Goal: Check status: Check status

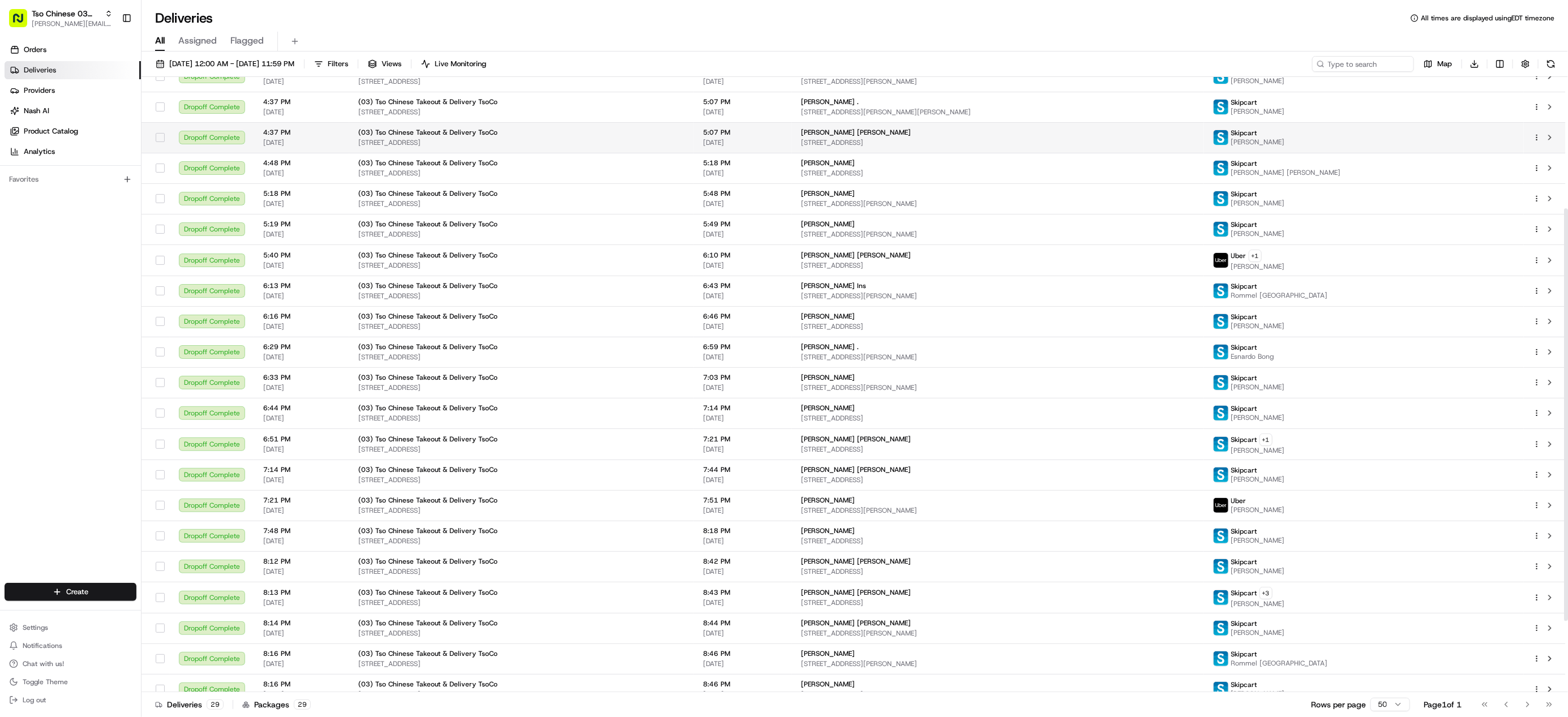
scroll to position [303, 0]
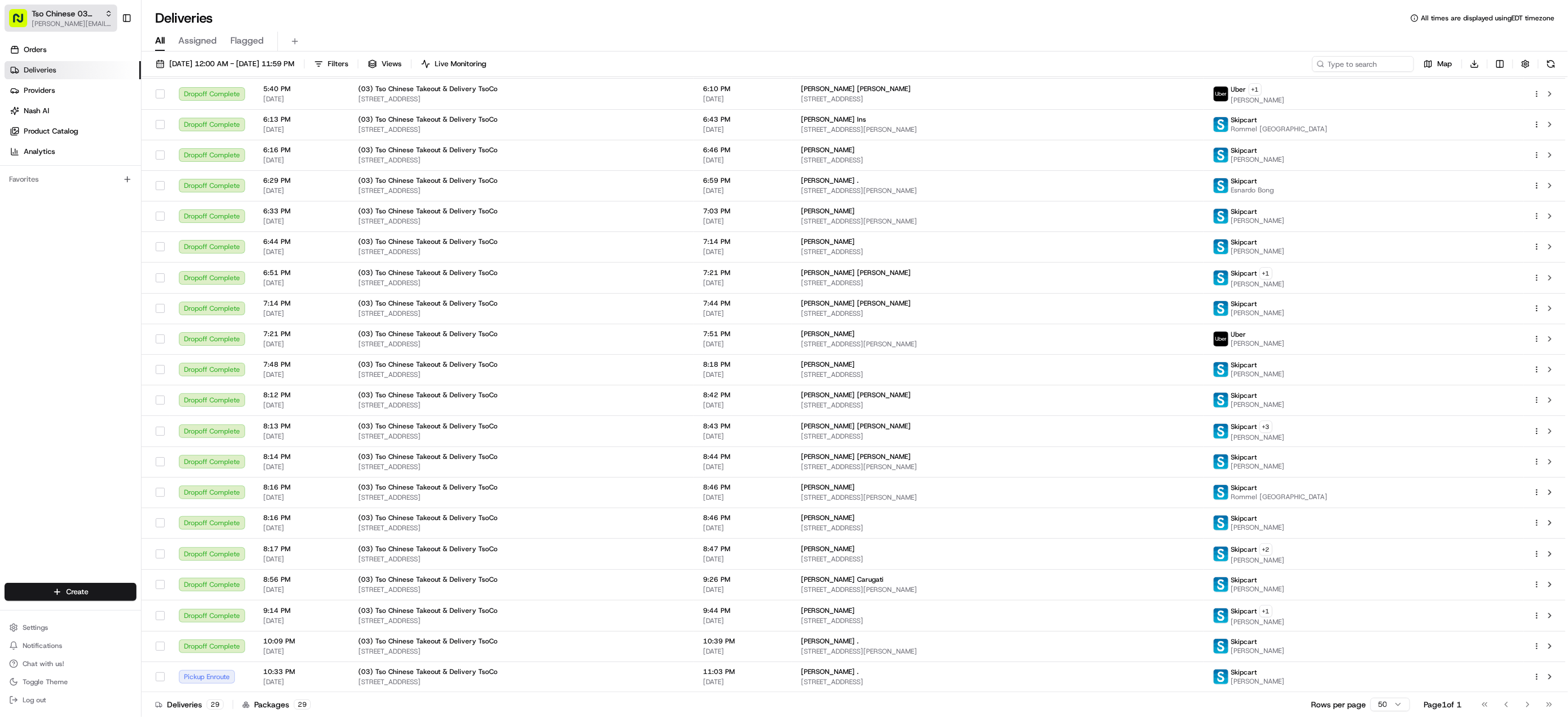
click at [48, 20] on span "[PERSON_NAME][EMAIL_ADDRESS][DOMAIN_NAME]" at bounding box center [72, 23] width 81 height 9
type input "red's"
click at [187, 60] on div "Red's Best" at bounding box center [204, 59] width 164 height 23
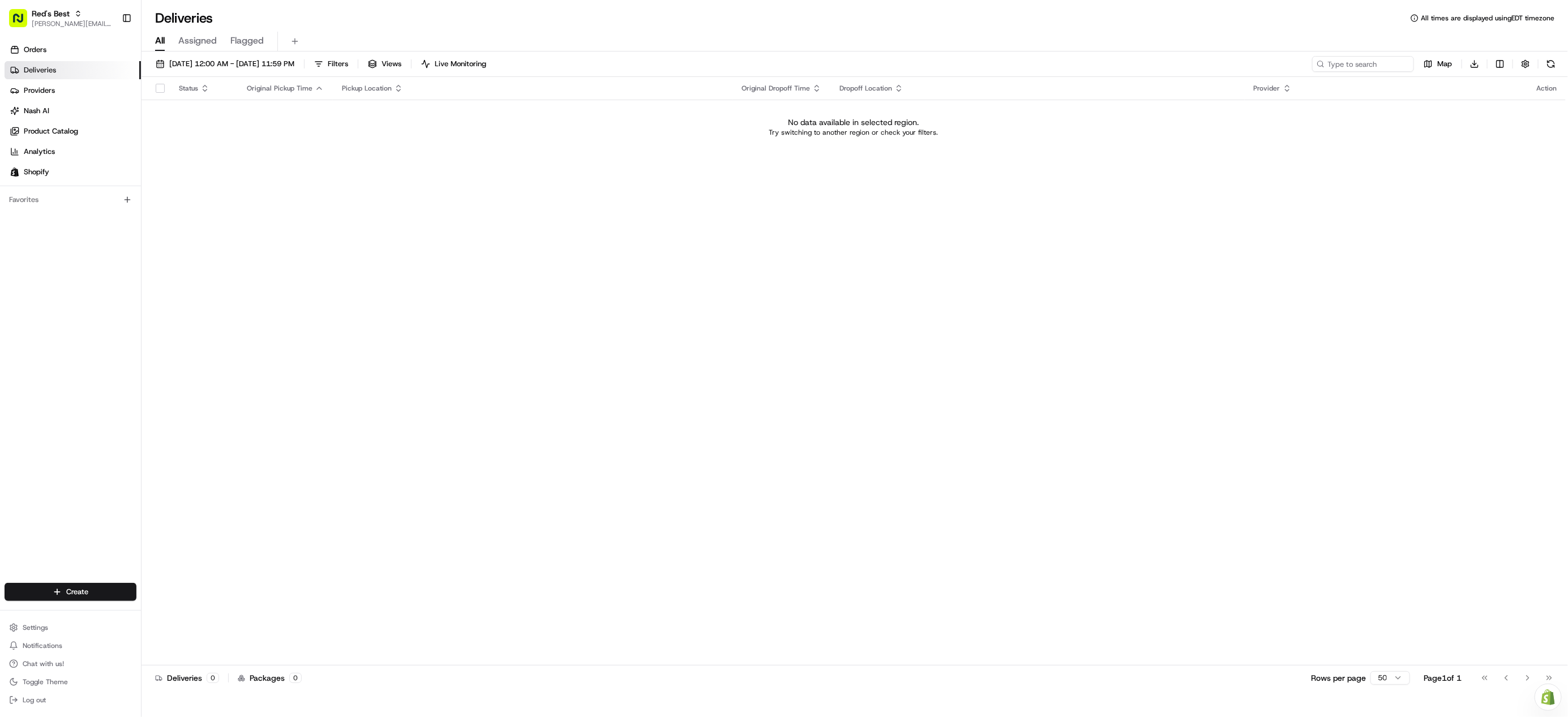
click at [187, 60] on span "[DATE] 12:00 AM - [DATE] 11:59 PM" at bounding box center [232, 63] width 125 height 11
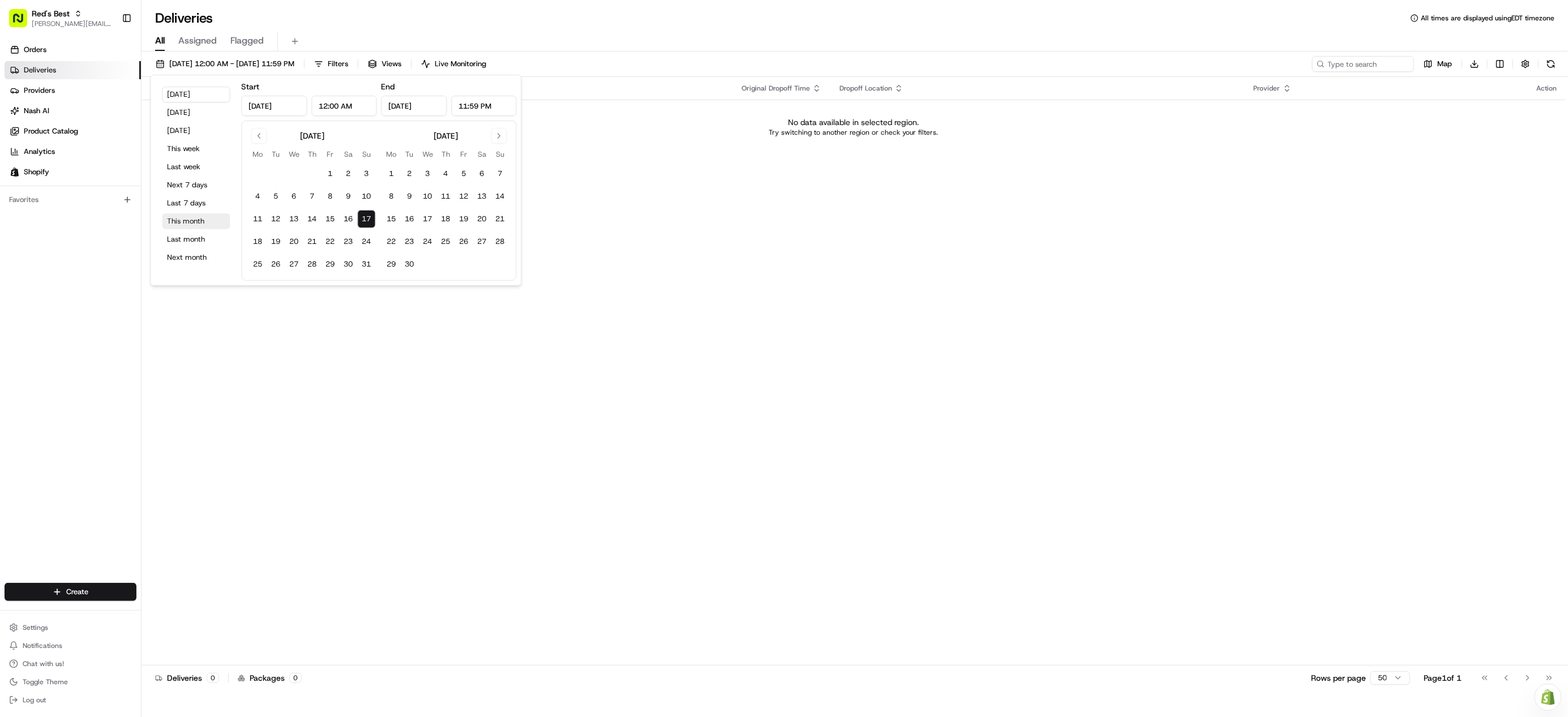
click at [198, 221] on button "This month" at bounding box center [196, 221] width 68 height 15
type input "[DATE]"
click at [46, 50] on span "Orders" at bounding box center [36, 50] width 23 height 11
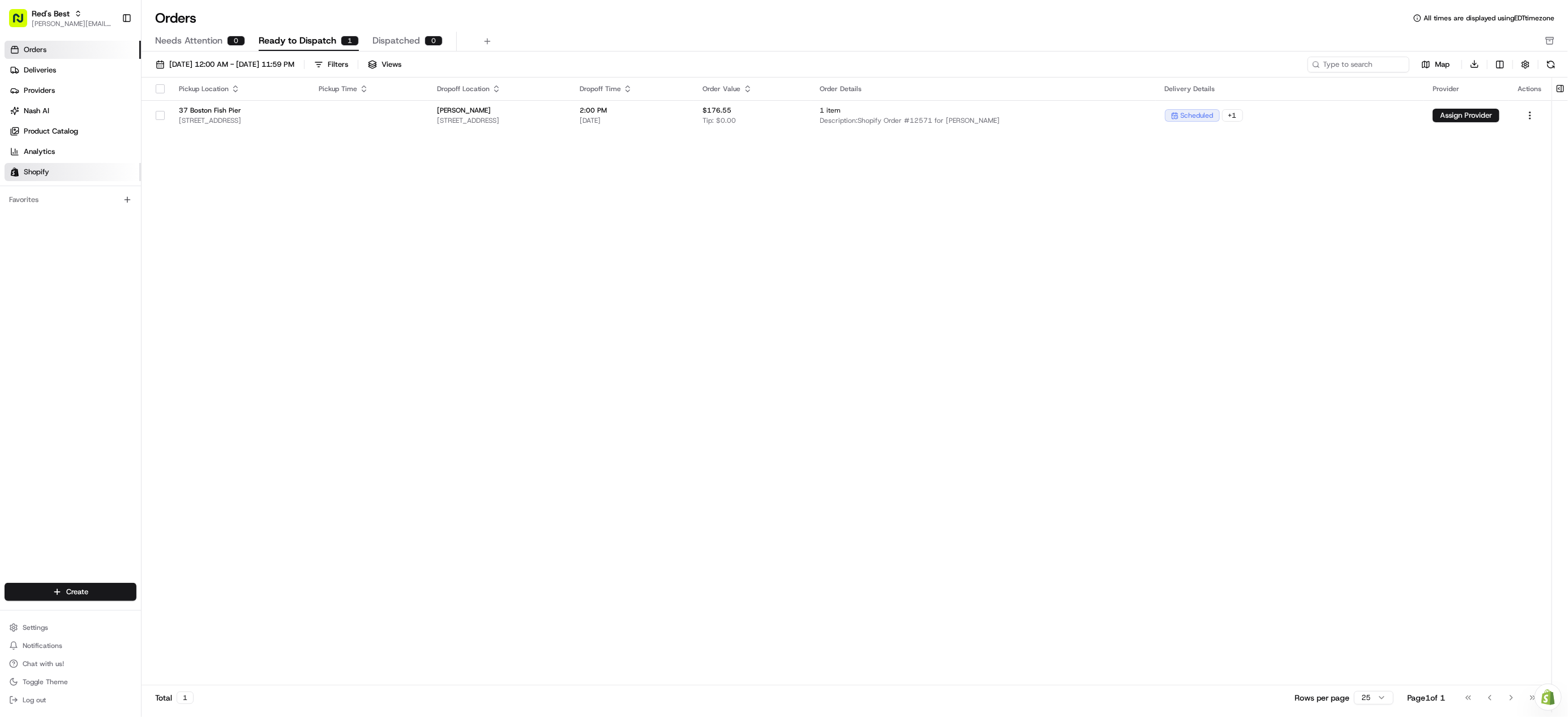
click at [50, 180] on link "Shopify" at bounding box center [73, 172] width 137 height 18
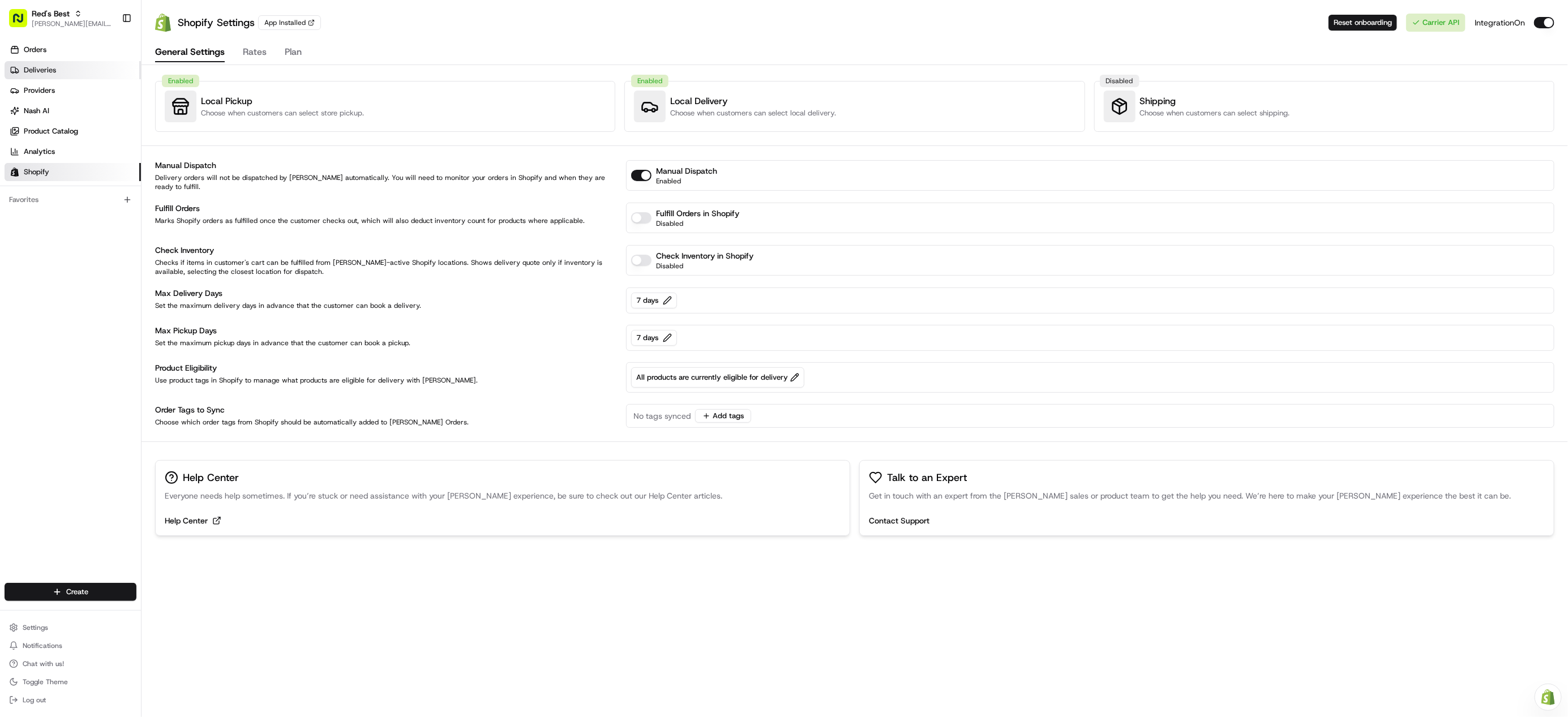
click at [61, 64] on link "Deliveries" at bounding box center [73, 70] width 137 height 18
